Goal: Task Accomplishment & Management: Manage account settings

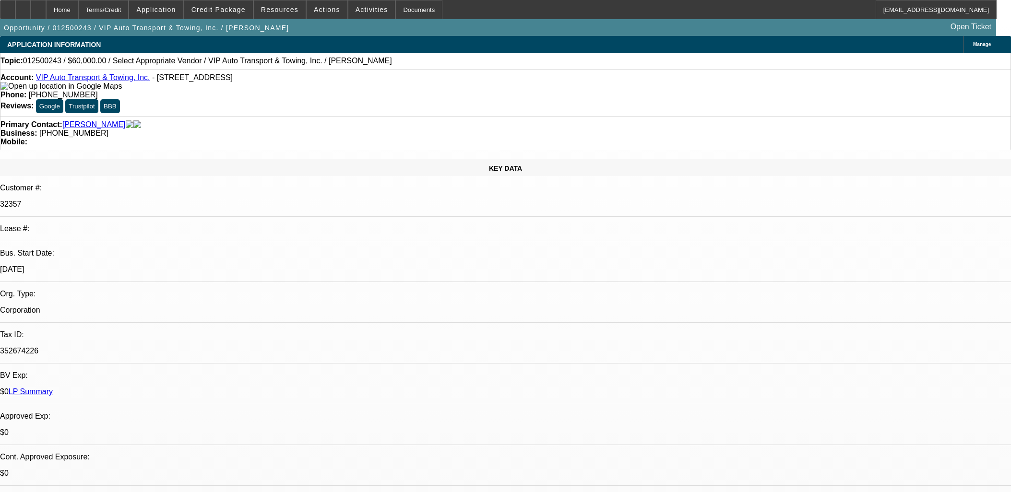
select select "0"
select select "2"
select select "0.1"
select select "4"
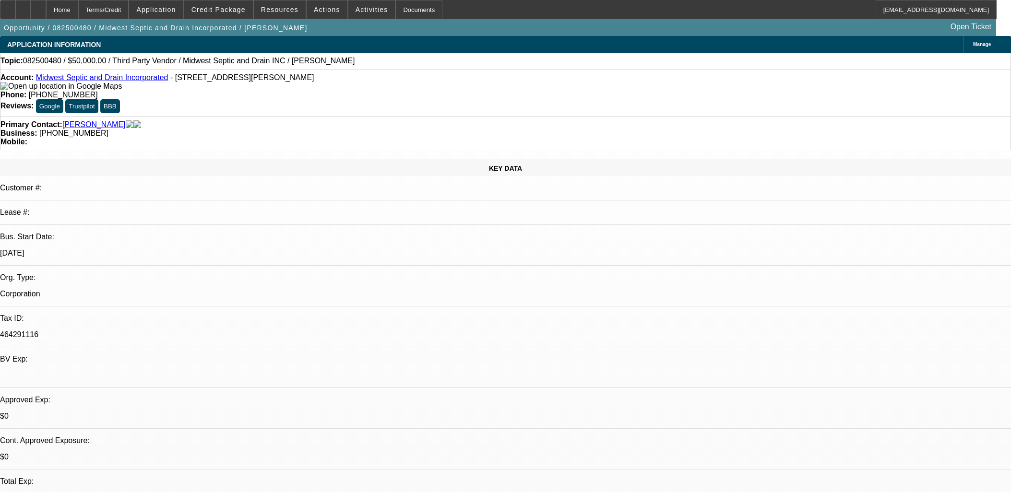
select select "0"
select select "2"
select select "0.1"
select select "4"
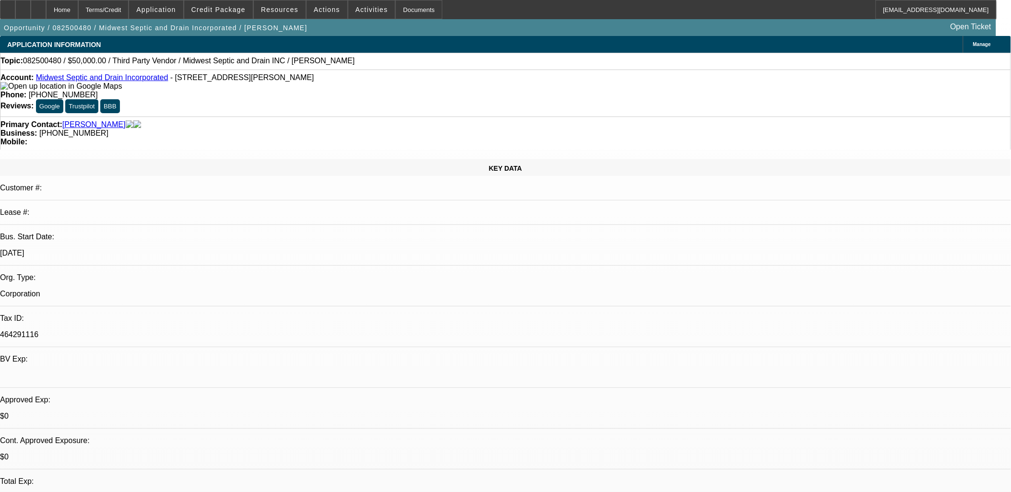
drag, startPoint x: 406, startPoint y: 249, endPoint x: 410, endPoint y: 257, distance: 9.4
drag, startPoint x: 371, startPoint y: 249, endPoint x: 363, endPoint y: 256, distance: 10.2
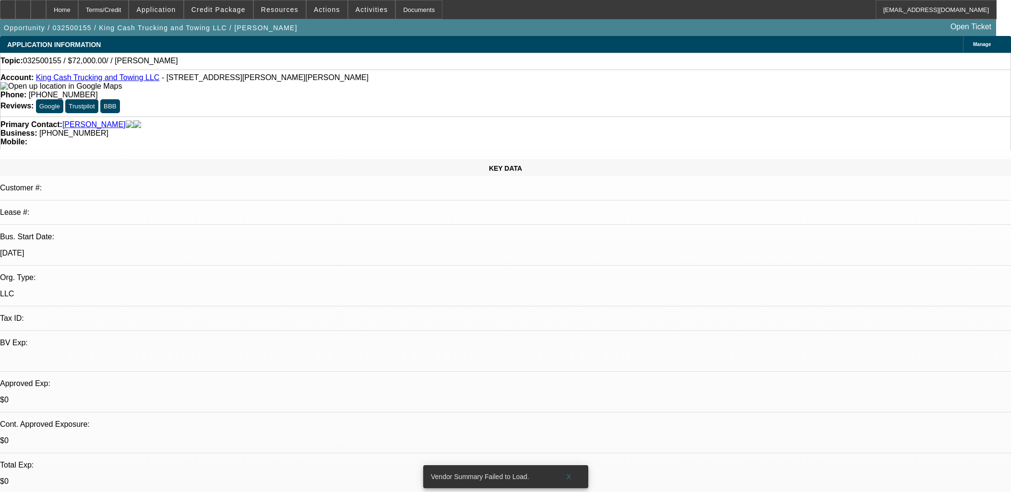
select select "0"
select select "2"
select select "0.1"
select select "4"
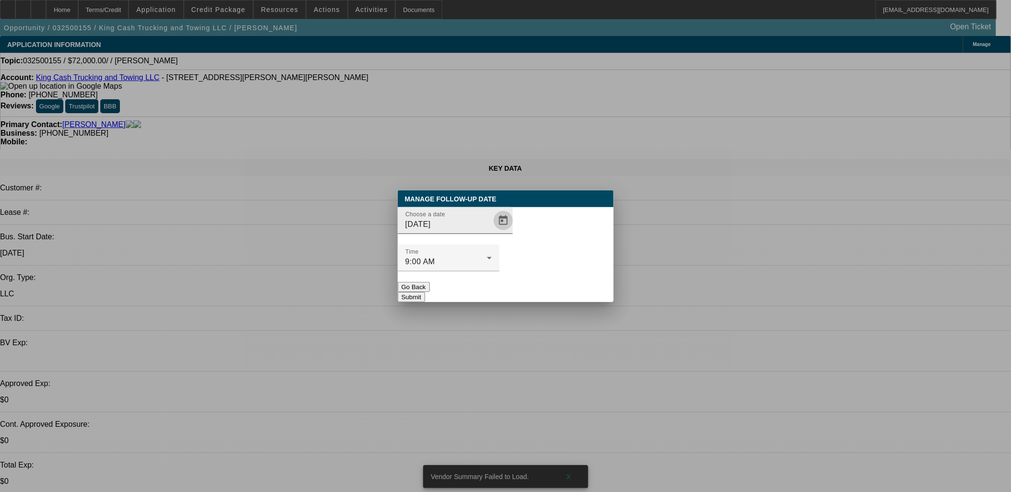
click at [492, 232] on span "Open calendar" at bounding box center [503, 220] width 23 height 23
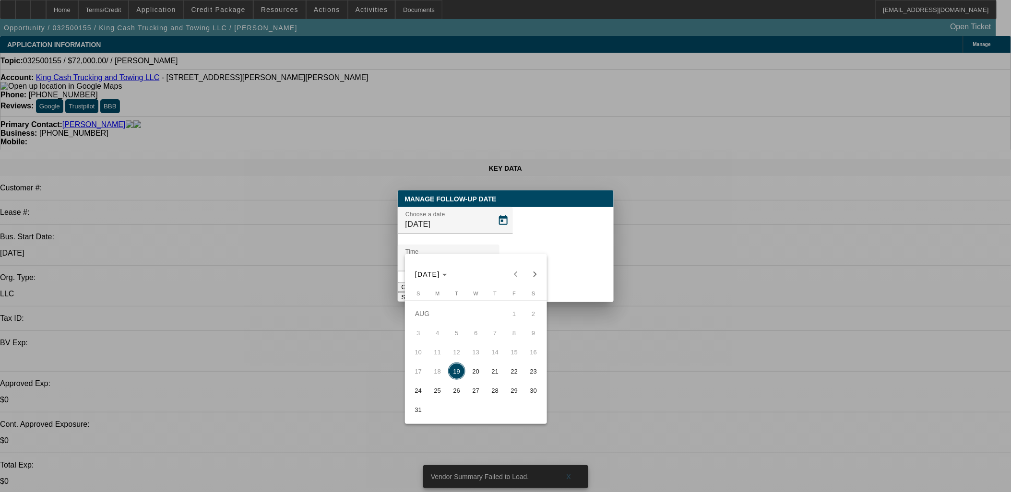
click at [512, 386] on span "29" at bounding box center [514, 390] width 17 height 17
type input "8/29/2025"
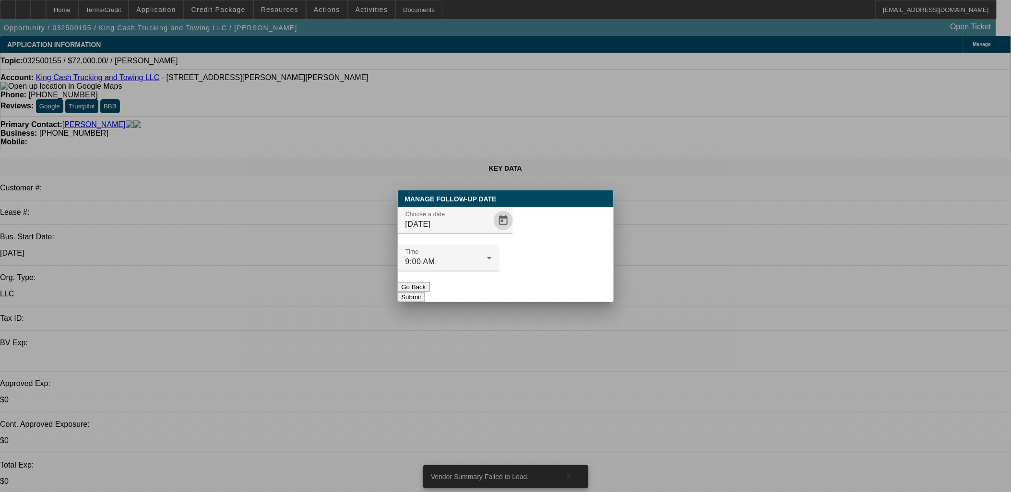
click at [568, 294] on div at bounding box center [505, 246] width 1011 height 492
drag, startPoint x: 574, startPoint y: 269, endPoint x: 592, endPoint y: 255, distance: 22.6
click at [425, 292] on button "Submit" at bounding box center [411, 297] width 27 height 10
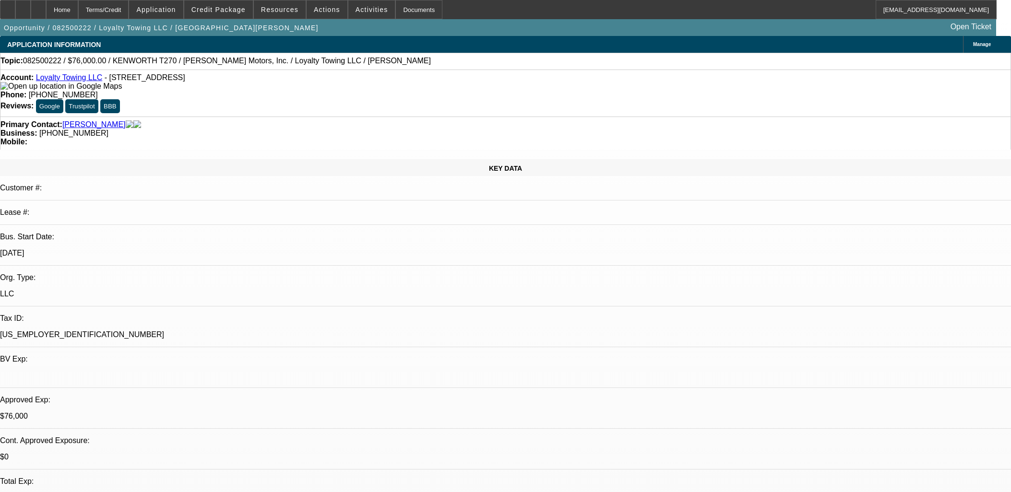
select select "0"
select select "2"
select select "0.1"
select select "4"
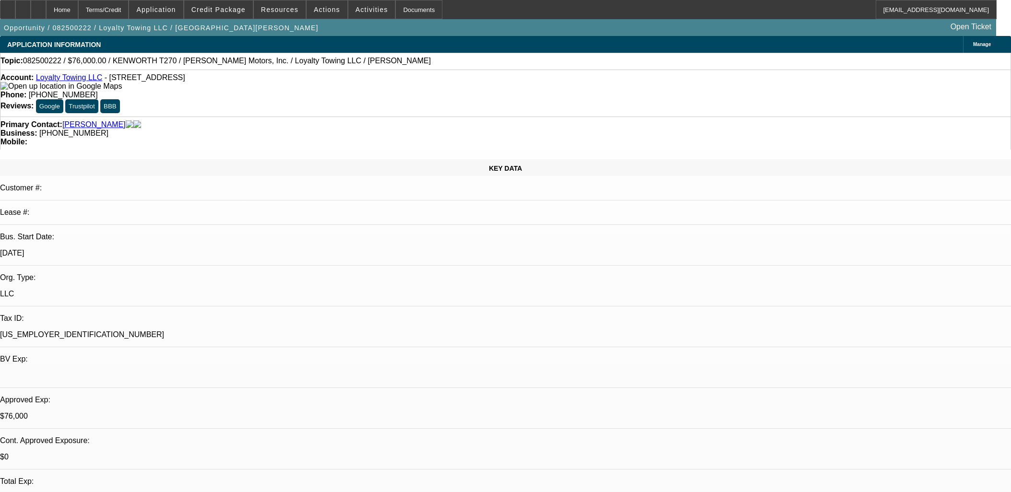
select select "0"
select select "2"
select select "0.1"
select select "4"
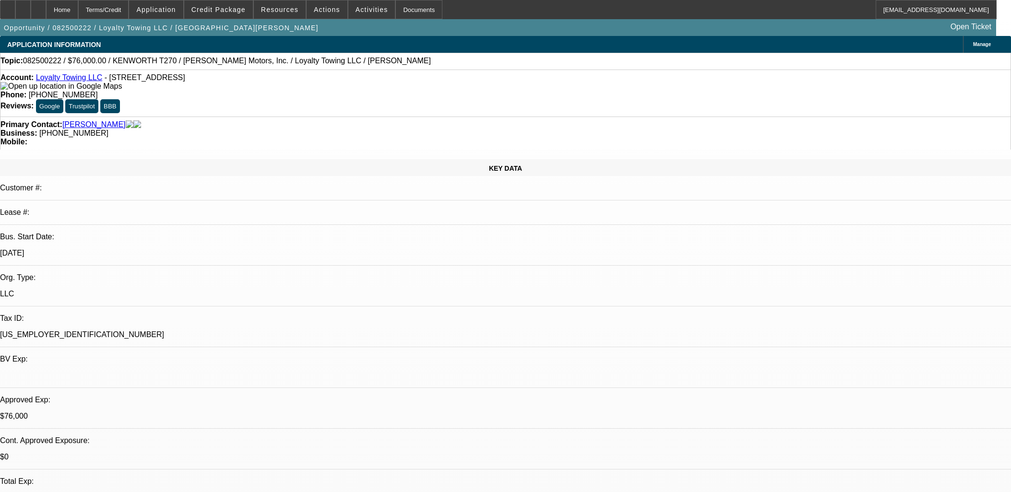
select select "0"
select select "2"
select select "0.1"
select select "4"
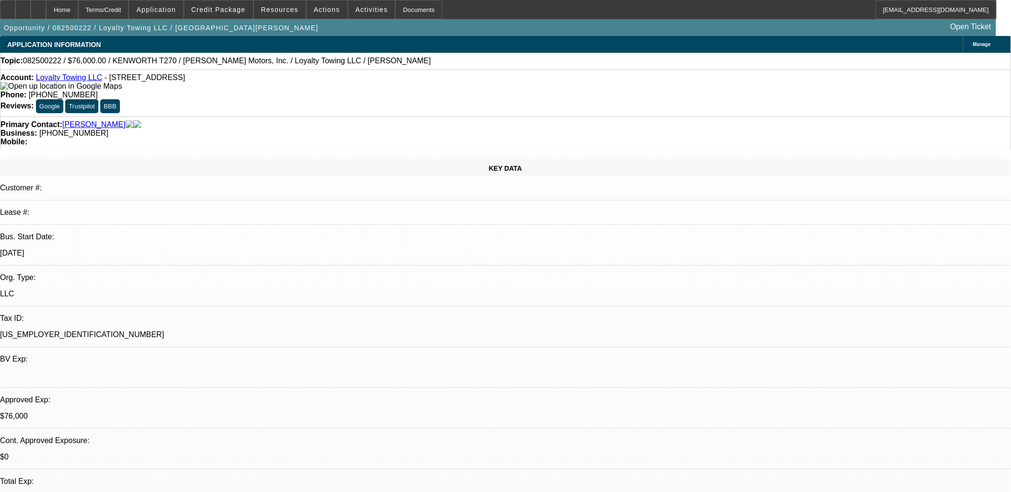
scroll to position [166, 0]
drag, startPoint x: 784, startPoint y: 197, endPoint x: 779, endPoint y: 216, distance: 19.9
drag, startPoint x: 779, startPoint y: 216, endPoint x: 771, endPoint y: 230, distance: 15.9
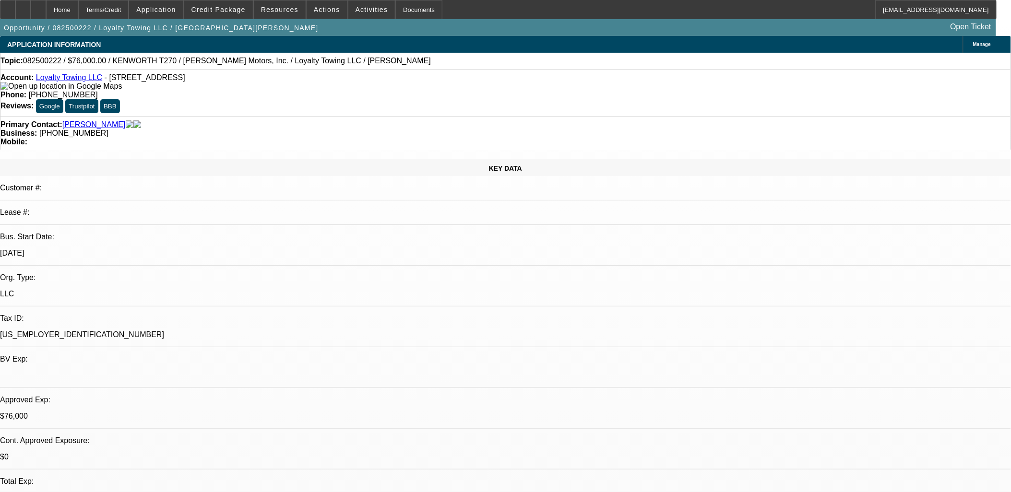
drag, startPoint x: 411, startPoint y: 300, endPoint x: 417, endPoint y: 299, distance: 6.3
drag, startPoint x: 417, startPoint y: 299, endPoint x: 759, endPoint y: 222, distance: 350.1
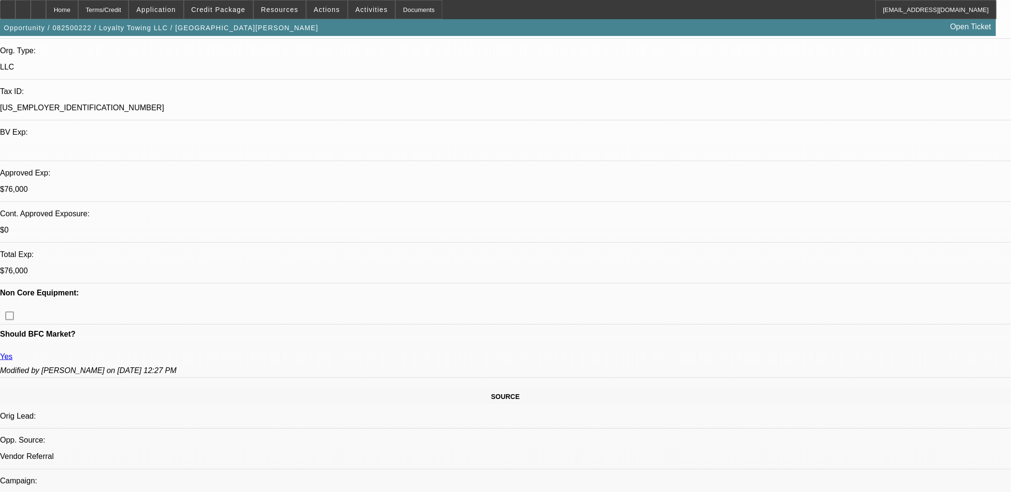
scroll to position [53, 0]
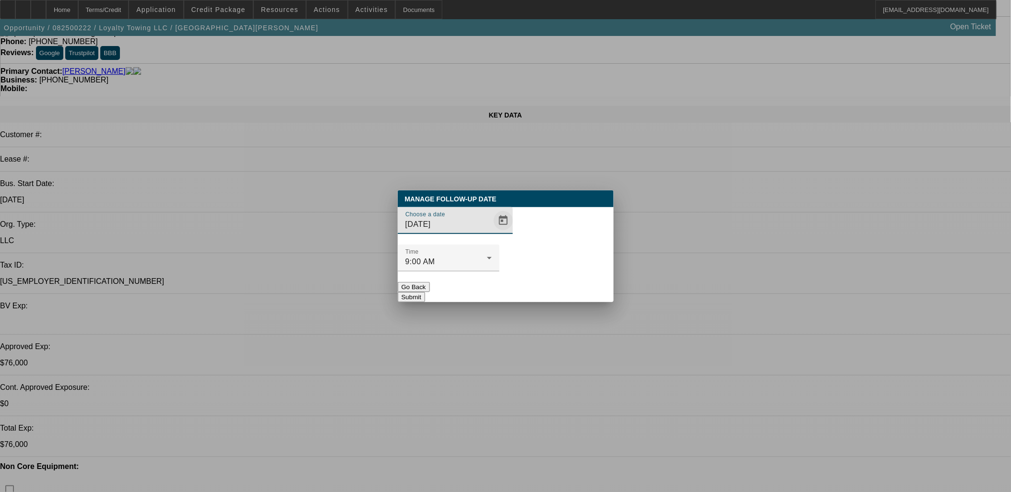
click at [492, 232] on span "Open calendar" at bounding box center [503, 220] width 23 height 23
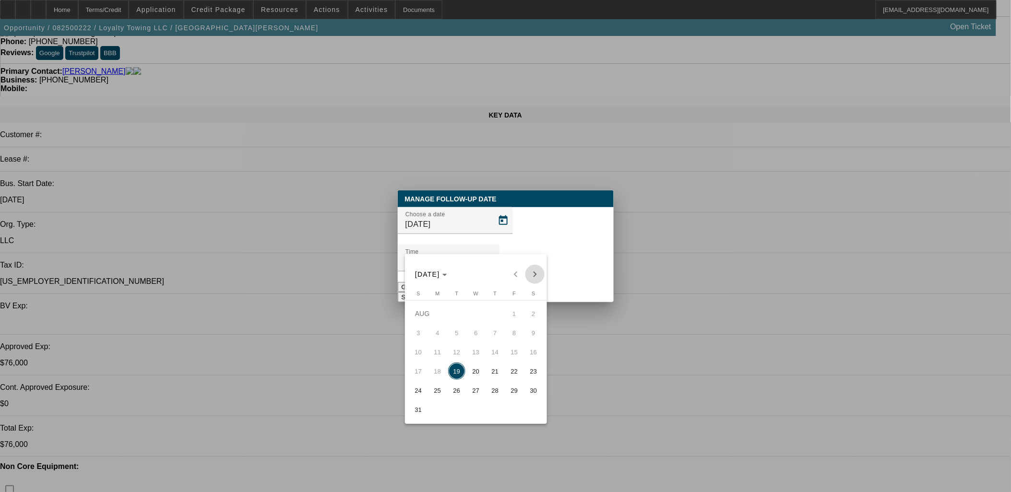
click at [539, 269] on span "Next month" at bounding box center [534, 274] width 19 height 19
drag, startPoint x: 462, startPoint y: 328, endPoint x: 524, endPoint y: 272, distance: 84.3
click at [462, 327] on button "2" at bounding box center [456, 332] width 19 height 19
type input "9/2/2025"
click at [425, 292] on button "Submit" at bounding box center [411, 297] width 27 height 10
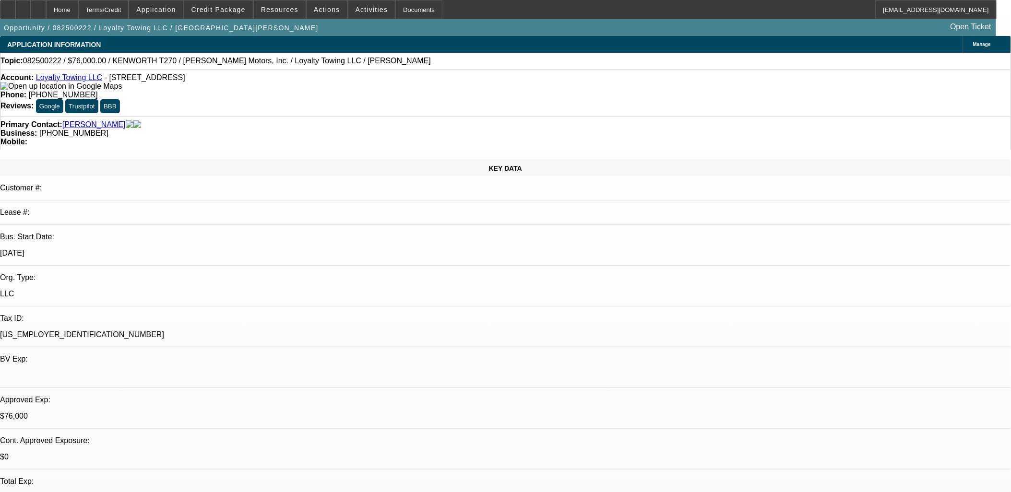
scroll to position [53, 0]
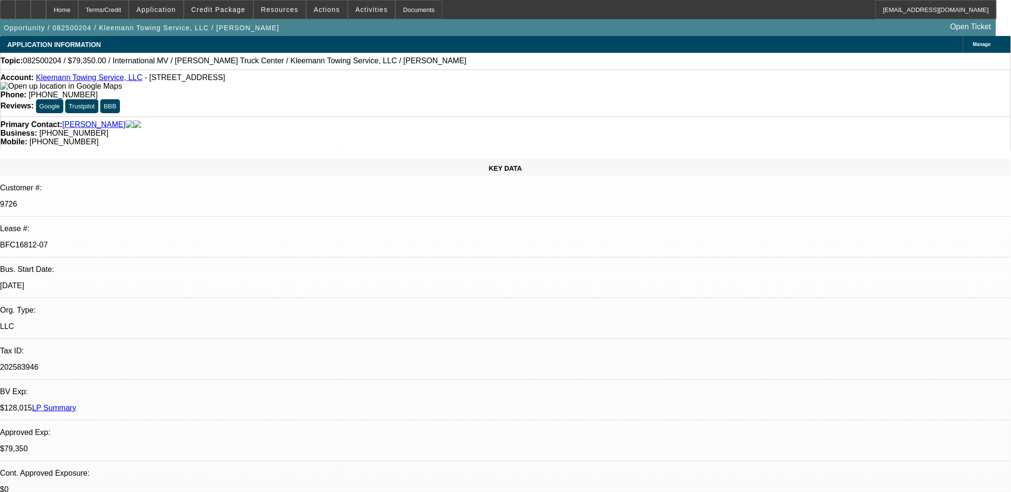
select select "0"
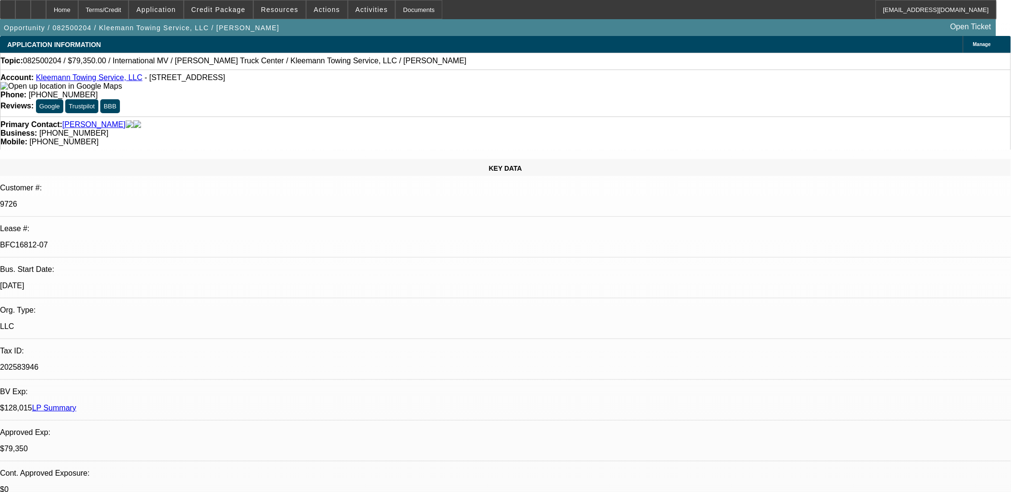
select select "0"
select select "1"
select select "6"
select select "1"
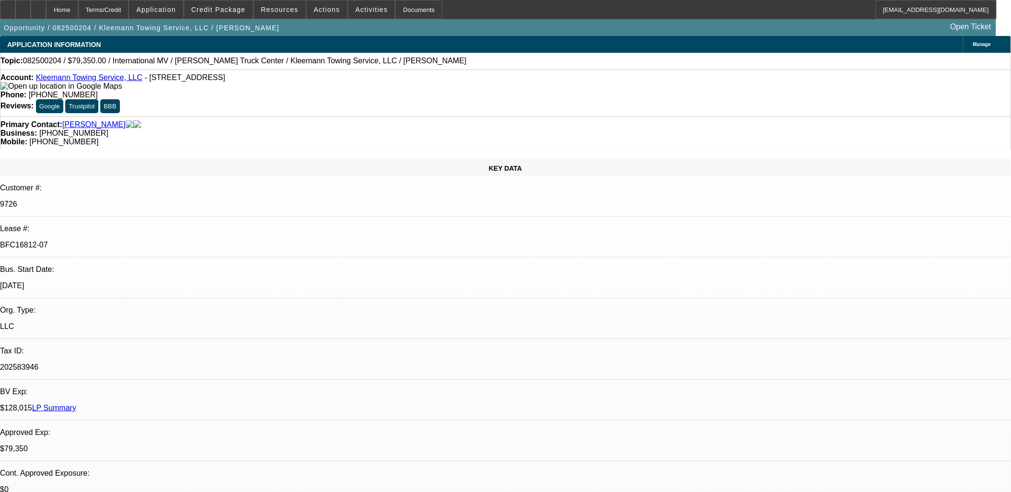
select select "1"
select select "6"
drag, startPoint x: 759, startPoint y: 101, endPoint x: 764, endPoint y: 117, distance: 17.1
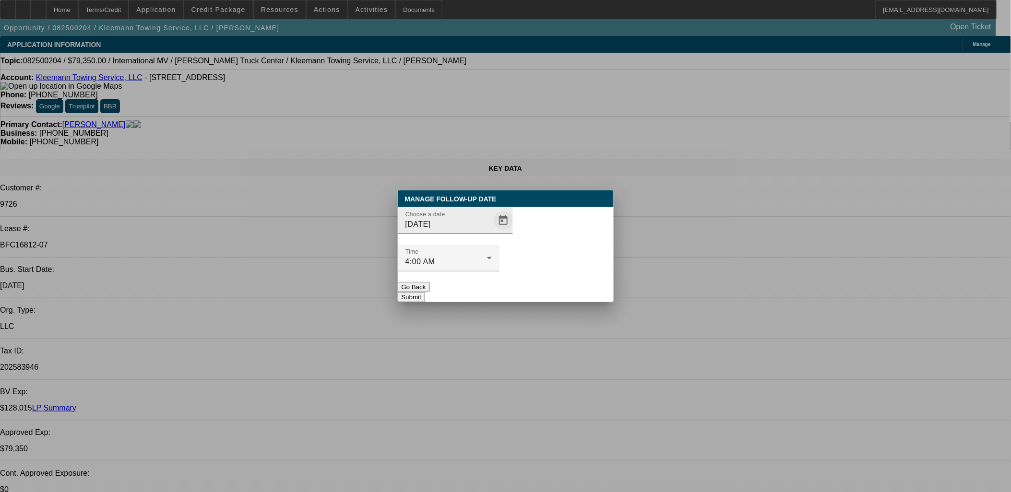
click at [492, 232] on span "Open calendar" at bounding box center [503, 220] width 23 height 23
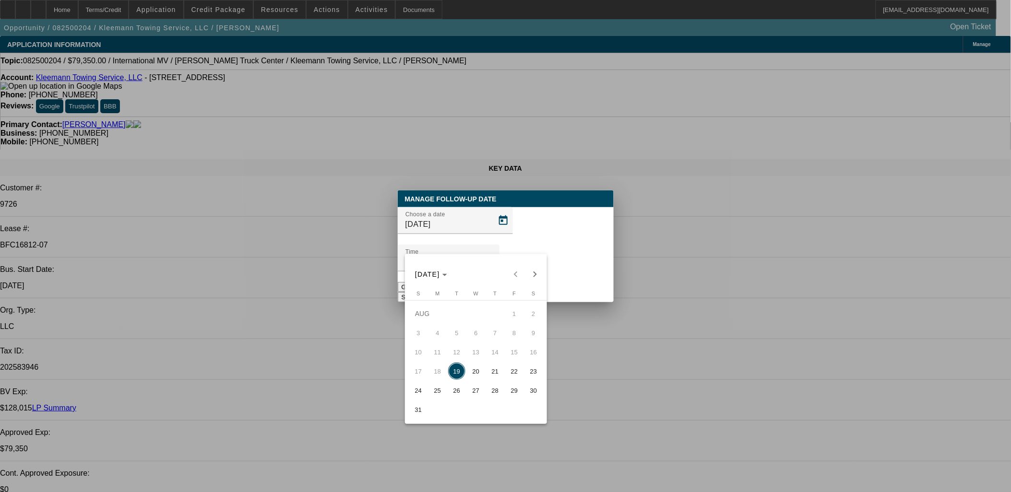
click at [473, 370] on span "20" at bounding box center [475, 371] width 17 height 17
type input "8/20/2025"
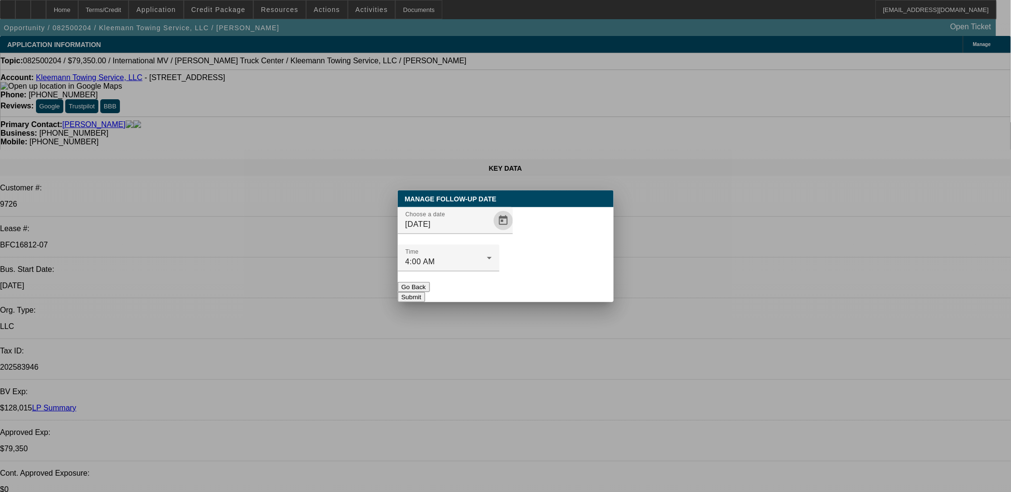
click at [425, 292] on button "Submit" at bounding box center [411, 297] width 27 height 10
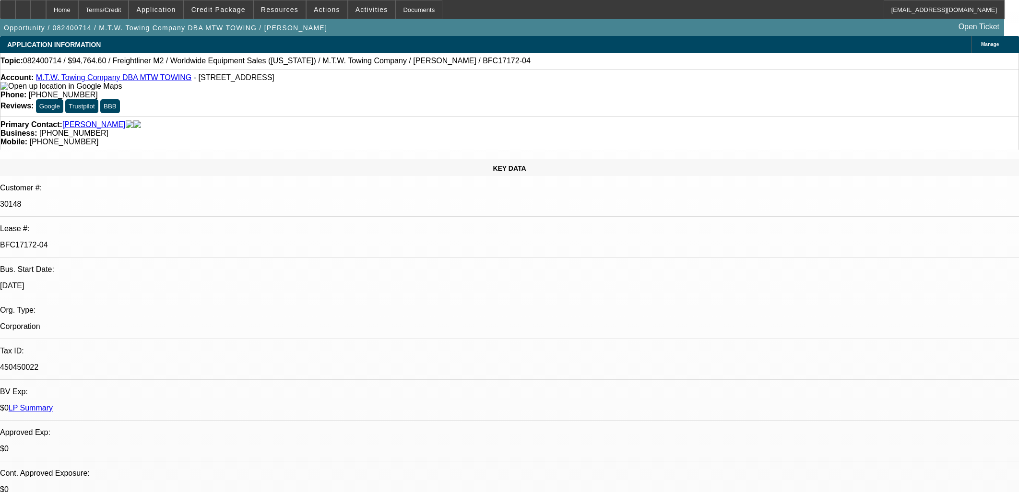
select select "0"
select select "6"
select select "0"
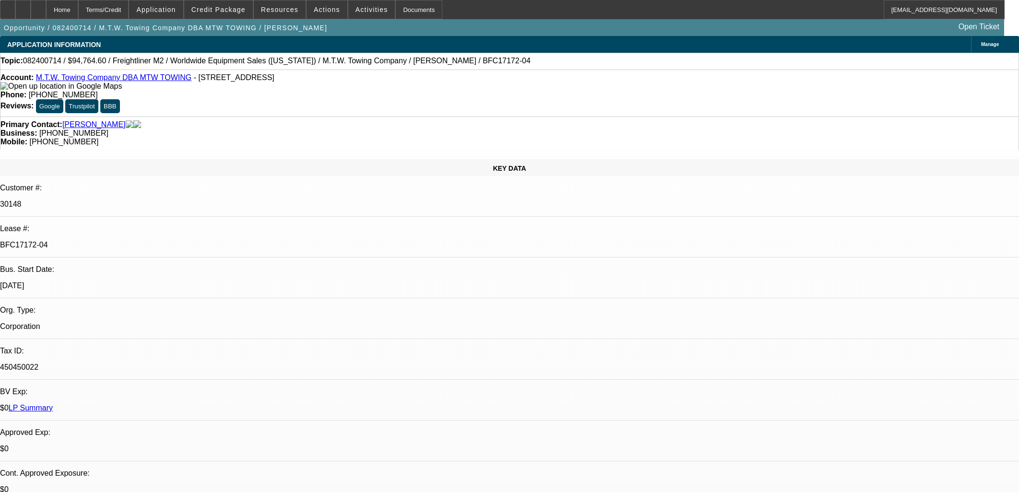
select select "0"
select select "6"
select select "0"
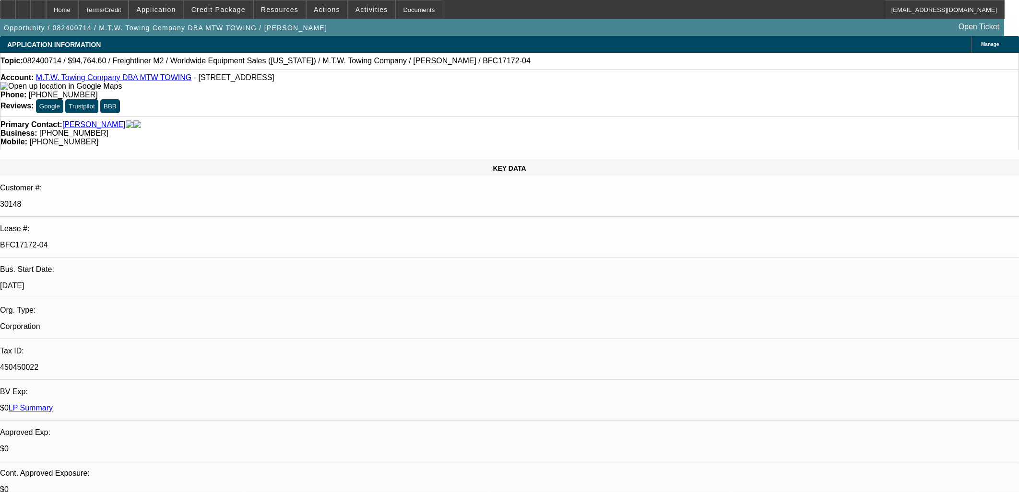
select select "0"
select select "6"
select select "0"
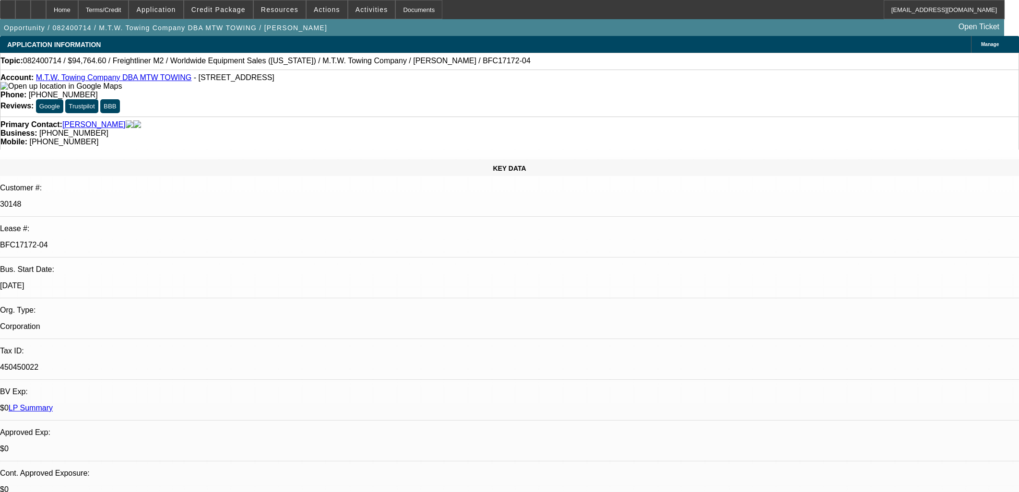
select select "6"
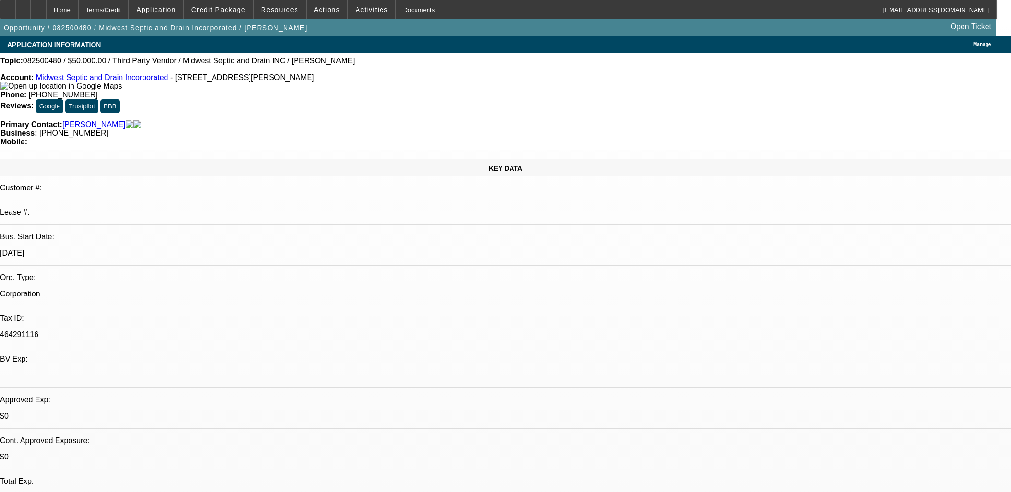
select select "0"
select select "2"
select select "0.1"
select select "4"
